Goal: Task Accomplishment & Management: Manage account settings

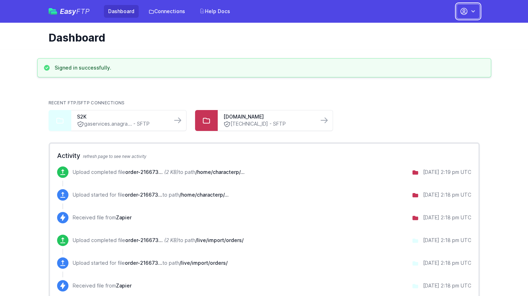
click at [473, 11] on icon "button" at bounding box center [472, 11] width 7 height 7
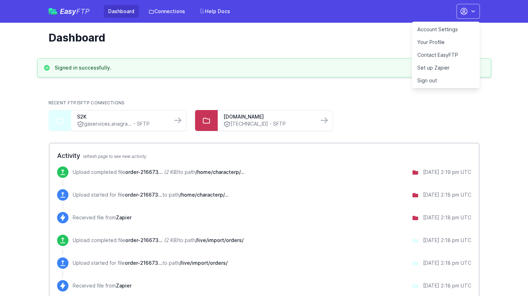
click at [460, 29] on link "Account Settings" at bounding box center [446, 29] width 68 height 13
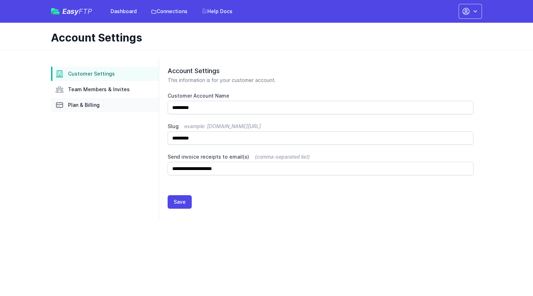
click at [114, 105] on link "Plan & Billing" at bounding box center [105, 105] width 108 height 14
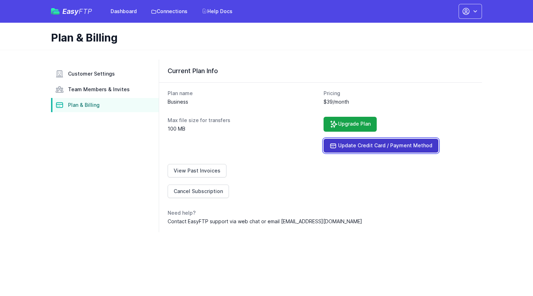
click at [408, 150] on link "Update Credit Card / Payment Method" at bounding box center [381, 146] width 115 height 14
